Goal: Information Seeking & Learning: Learn about a topic

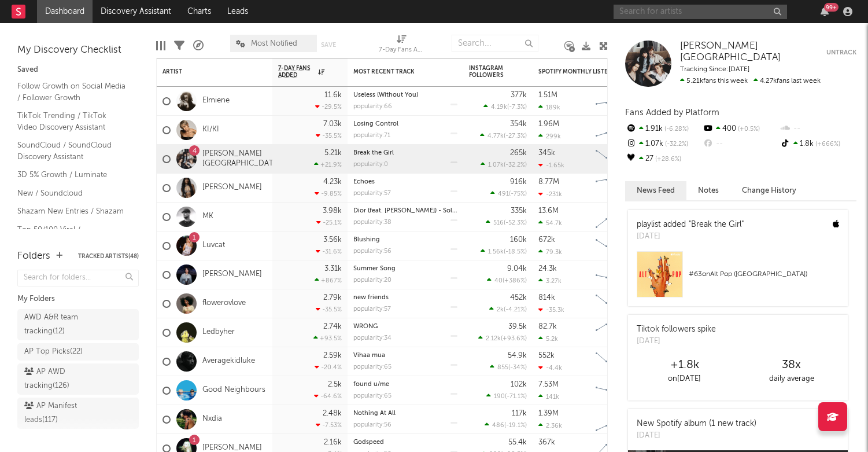
click at [644, 12] on input "text" at bounding box center [701, 12] width 174 height 14
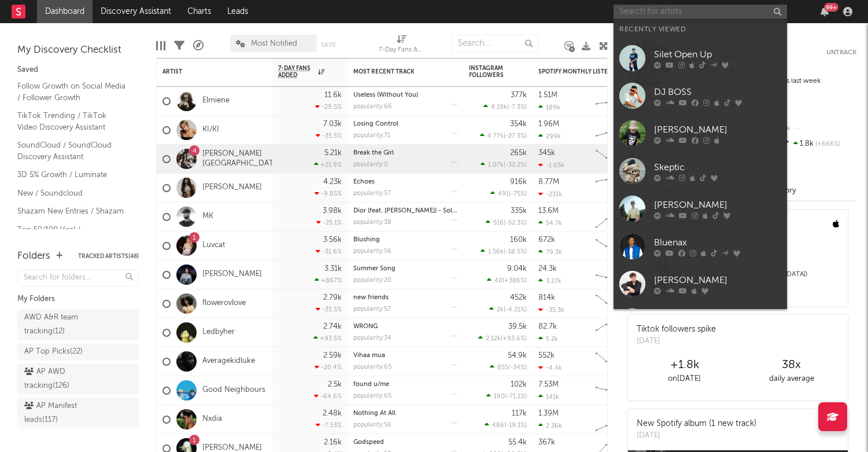
paste input "[URL][DOMAIN_NAME]"
type input "[URL][DOMAIN_NAME]"
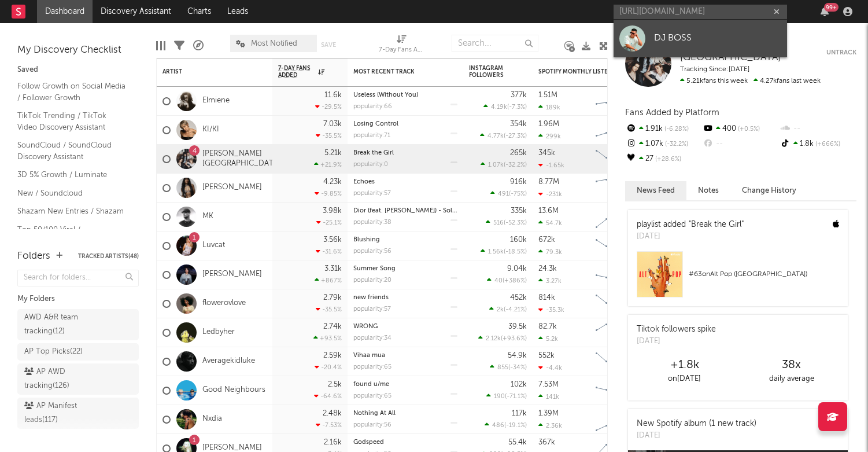
click at [670, 43] on div "DJ BOSS" at bounding box center [717, 38] width 127 height 14
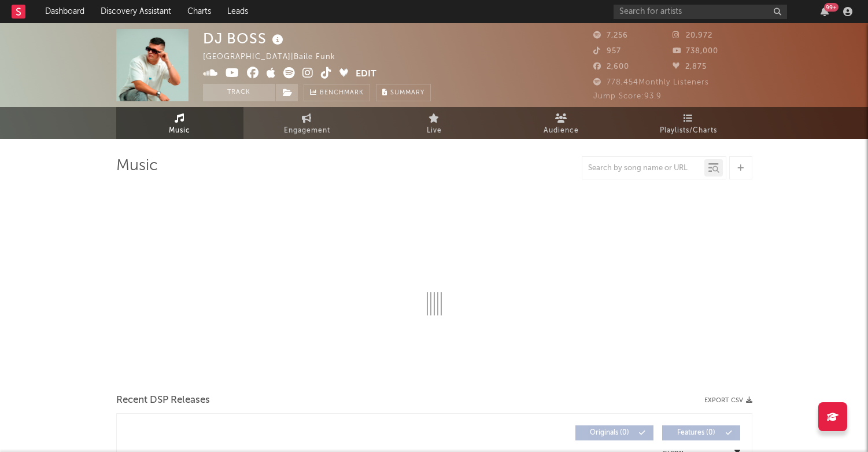
select select "6m"
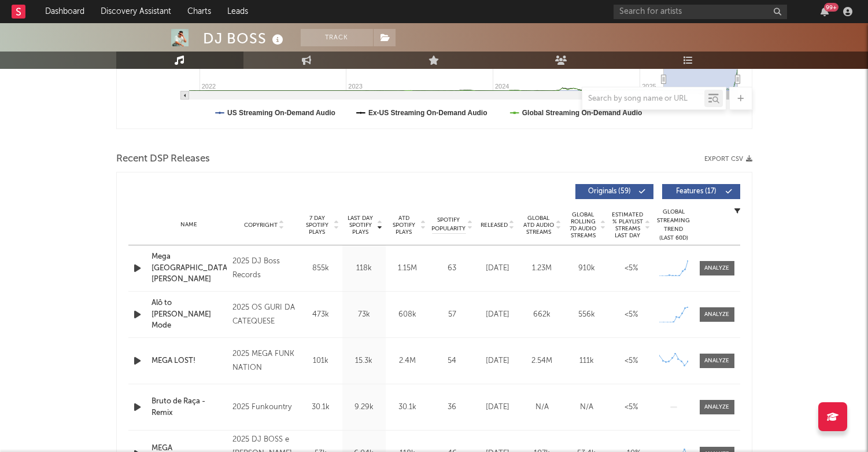
scroll to position [357, 0]
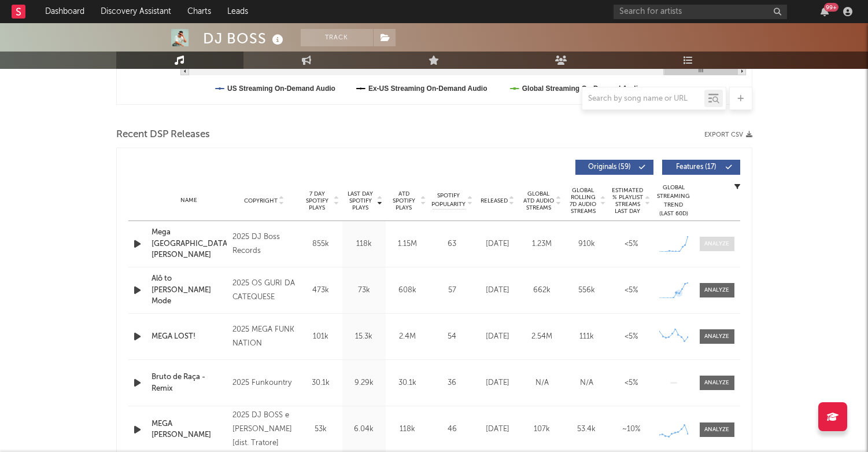
click at [714, 240] on div at bounding box center [716, 243] width 25 height 9
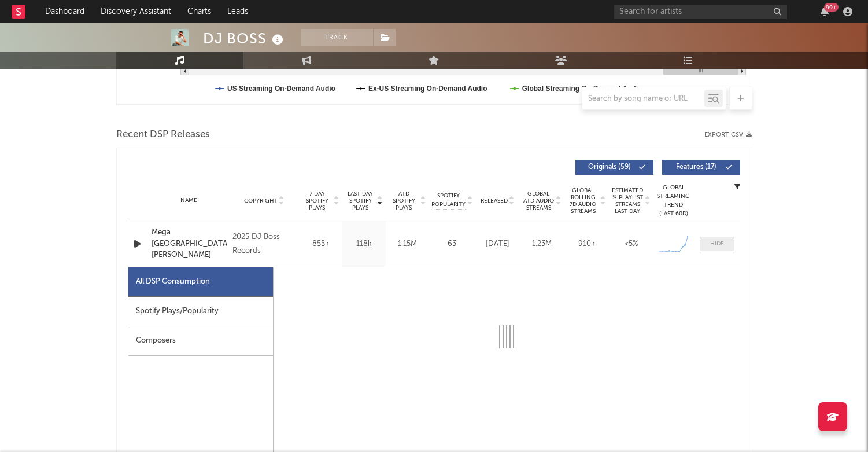
scroll to position [440, 0]
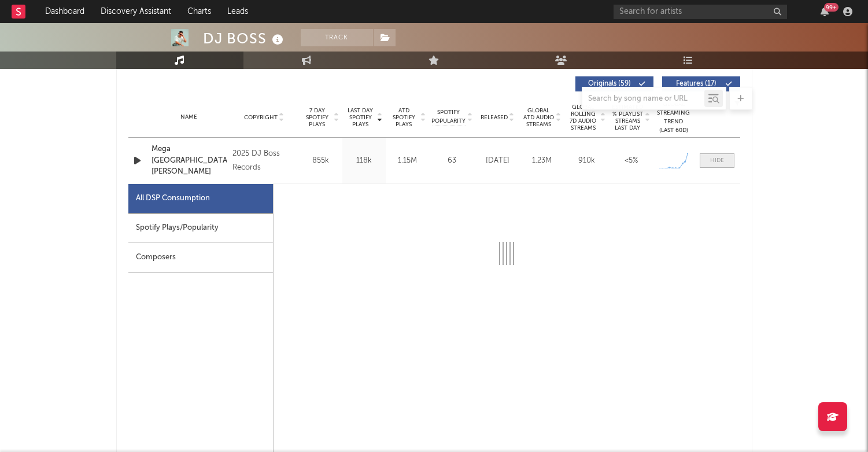
select select "1w"
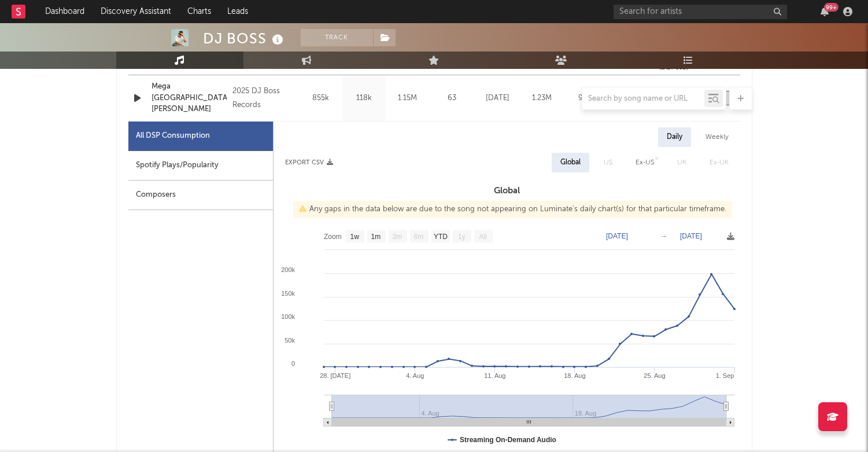
scroll to position [508, 0]
